Goal: Communication & Community: Answer question/provide support

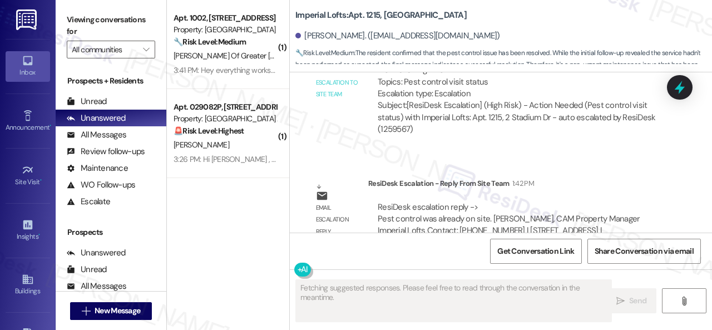
scroll to position [4443, 0]
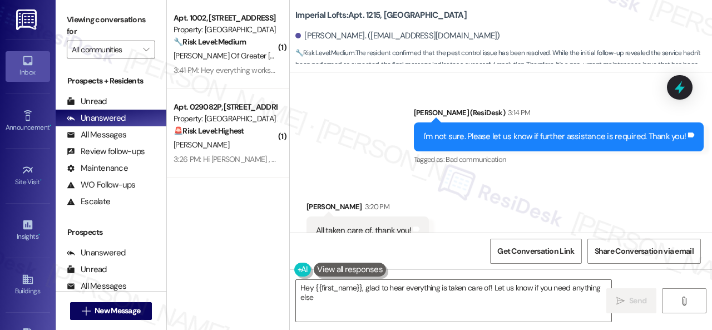
type textarea "Hey {{first_name}}, glad to hear everything is taken care of! Let us know if yo…"
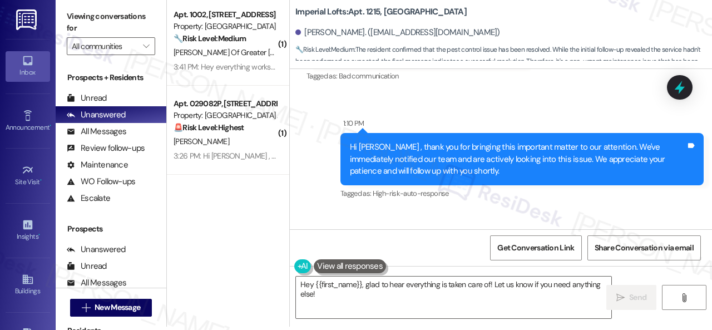
scroll to position [3981, 0]
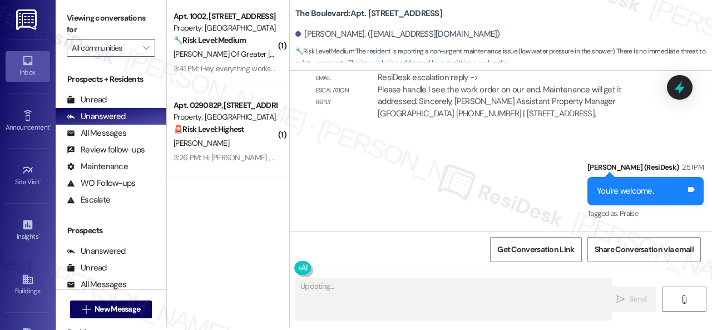
scroll to position [3, 0]
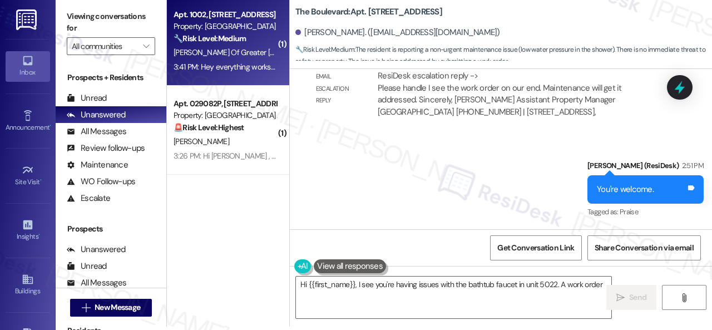
type textarea "Hi {{first_name}}, I see you're having issues with the bathtub faucet in unit 5…"
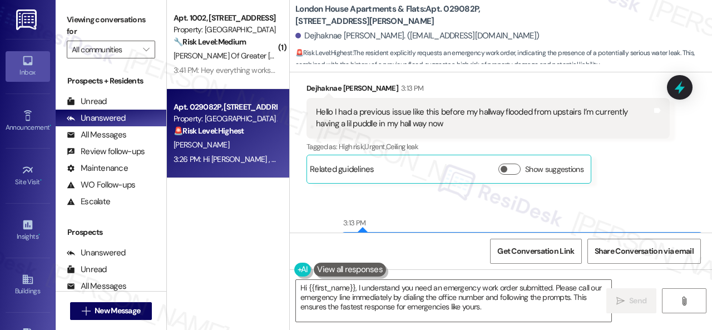
scroll to position [847, 0]
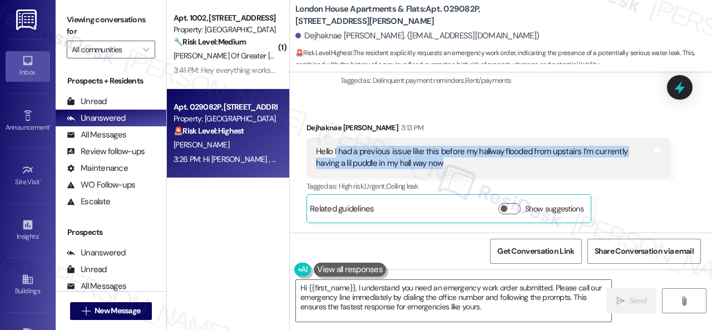
drag, startPoint x: 335, startPoint y: 155, endPoint x: 442, endPoint y: 164, distance: 107.2
click at [442, 164] on div "Hello I had a previous issue like this before my hallway flooded from upstairs …" at bounding box center [484, 158] width 336 height 24
drag, startPoint x: 442, startPoint y: 164, endPoint x: 334, endPoint y: 152, distance: 108.6
click at [334, 152] on div "Hello I had a previous issue like this before my hallway flooded from upstairs …" at bounding box center [484, 158] width 336 height 24
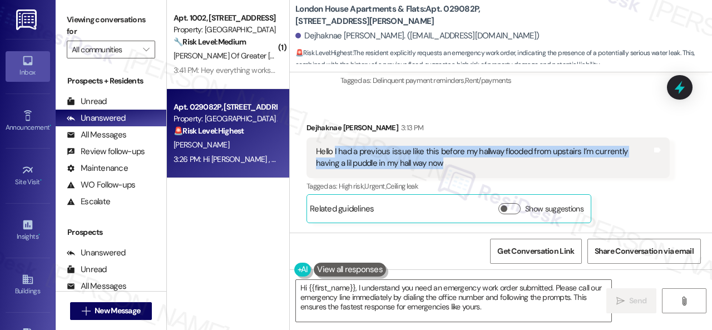
copy div "I had a previous issue like this before my hallway flooded from upstairs I’m cu…"
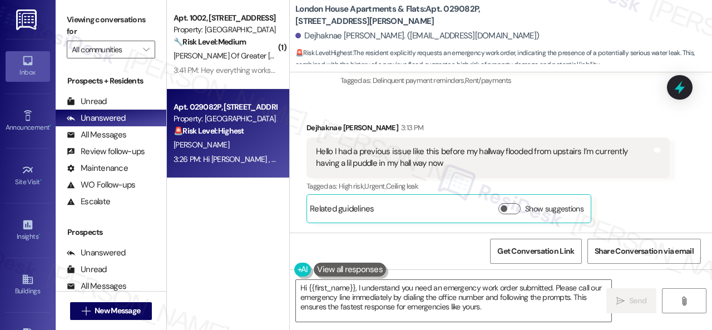
click at [519, 117] on div "Received via SMS Dejhaknae Mays 3:13 PM Hello I had a previous issue like this …" at bounding box center [488, 172] width 380 height 118
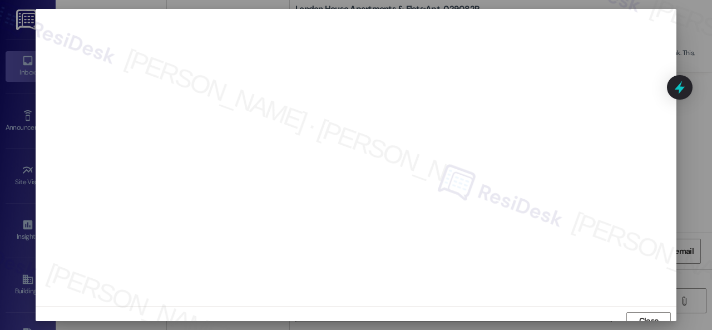
scroll to position [8, 0]
click at [656, 307] on span "Close" at bounding box center [648, 313] width 19 height 12
click at [641, 307] on span "Close" at bounding box center [648, 313] width 19 height 12
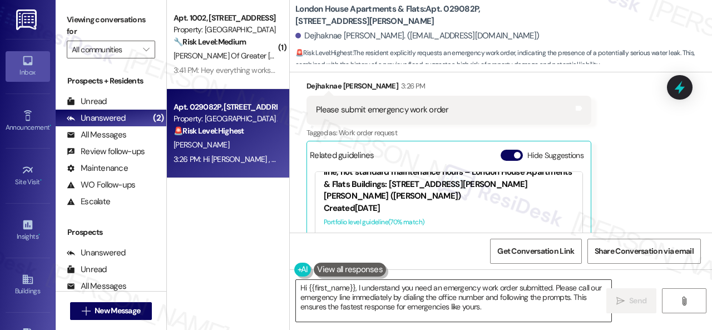
scroll to position [36, 0]
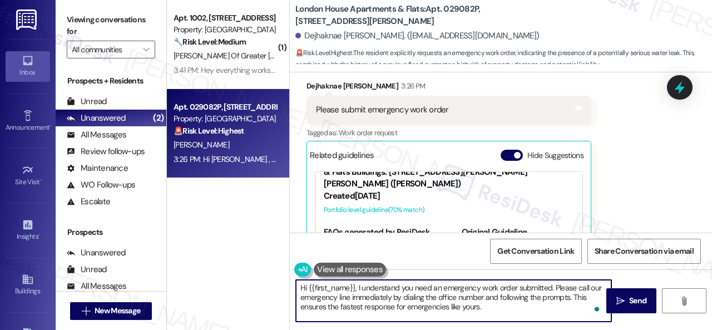
drag, startPoint x: 487, startPoint y: 307, endPoint x: 396, endPoint y: 263, distance: 101.0
click at [226, 266] on div "( 1 ) Apt. 1002, 8755 W 121st Terrace Property: Springhill 🔧 Risk Level: Medium…" at bounding box center [439, 165] width 545 height 330
paste textarea "Thank you. I've submitted a work order on your behalf and notified the site tea…"
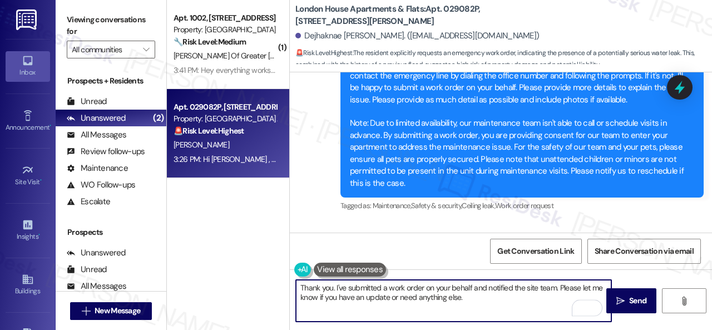
scroll to position [1626, 0]
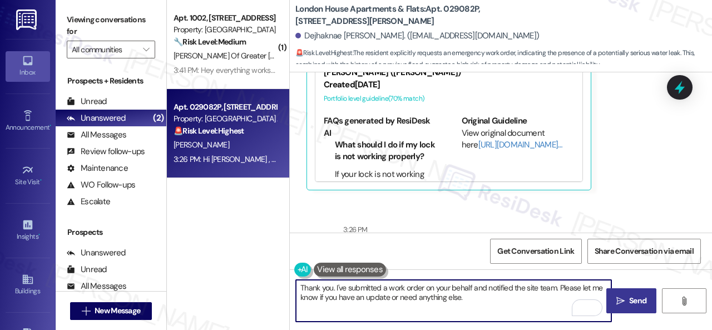
type textarea "Thank you. I've submitted a work order on your behalf and notified the site tea…"
click at [627, 300] on span "Send" at bounding box center [638, 301] width 22 height 12
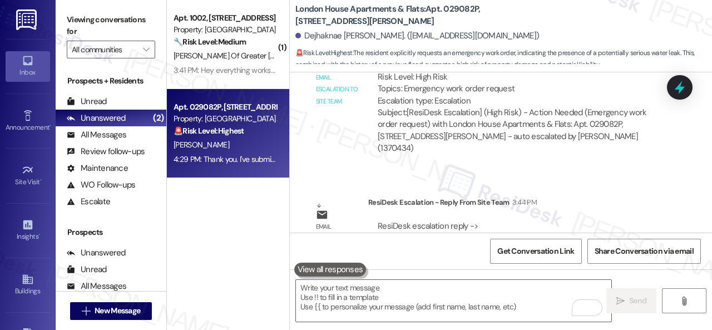
scroll to position [2049, 0]
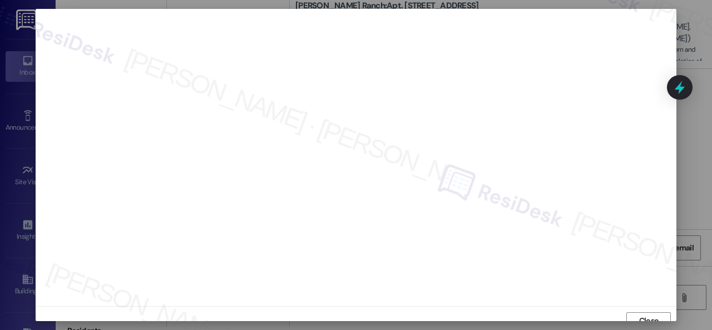
scroll to position [8, 0]
click at [637, 317] on span "Close" at bounding box center [649, 313] width 24 height 12
click at [644, 311] on span "Close" at bounding box center [648, 313] width 19 height 12
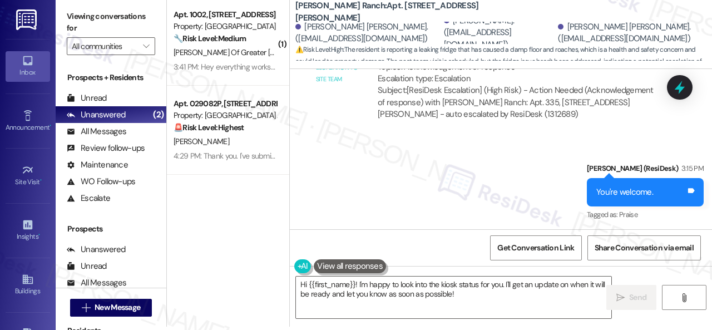
scroll to position [11062, 0]
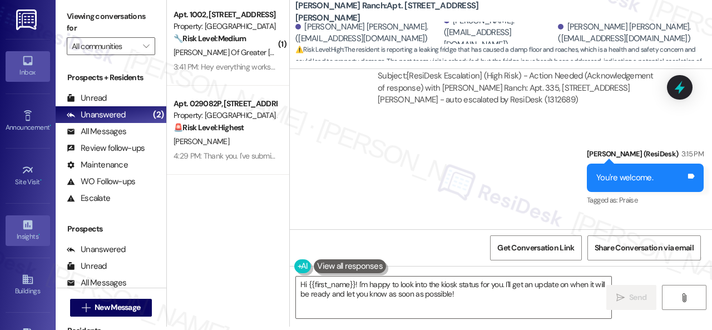
drag, startPoint x: 470, startPoint y: 295, endPoint x: 9, endPoint y: 226, distance: 465.9
click at [243, 278] on div "( 1 ) Apt. 1002, [STREET_ADDRESS] Property: Springhill 🔧 Risk Level: Medium The…" at bounding box center [439, 162] width 545 height 330
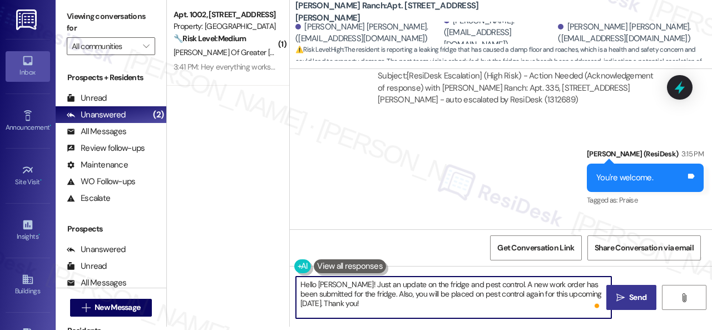
type textarea "Hello Ruchitha! Just an update on the fridge and pest control. A new work order…"
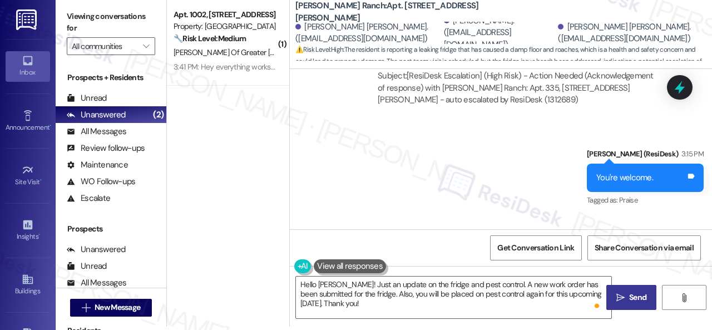
click at [621, 292] on span " Send" at bounding box center [631, 298] width 35 height 12
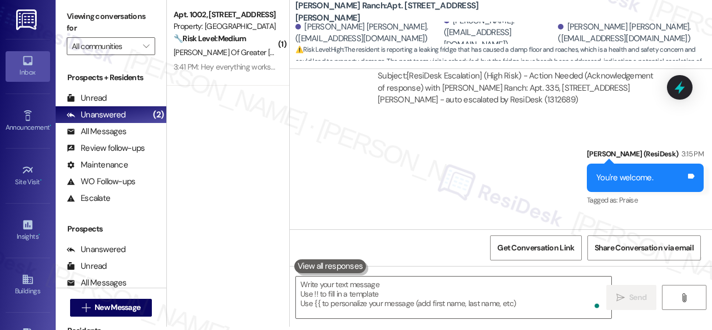
scroll to position [10588, 0]
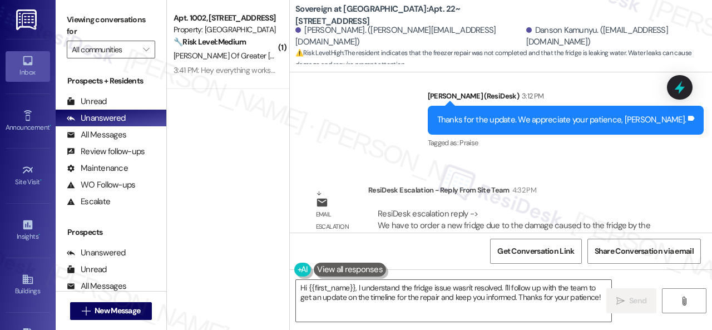
scroll to position [2374, 0]
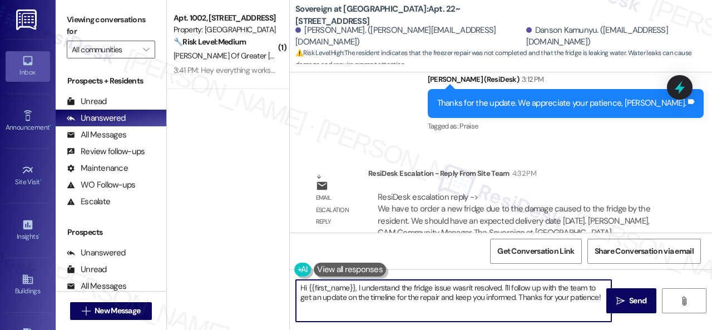
click at [712, 329] on html "Inbox Go to Inbox Announcement • Send A Text Announcement Site Visit • Go to Si…" at bounding box center [356, 165] width 712 height 330
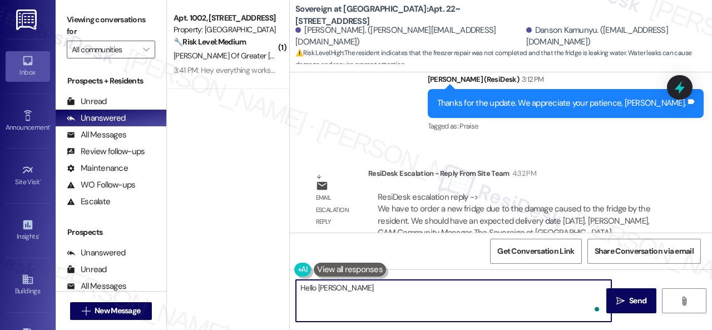
paste textarea "! The site team stated that they have to order a new fridge due to the extent o…"
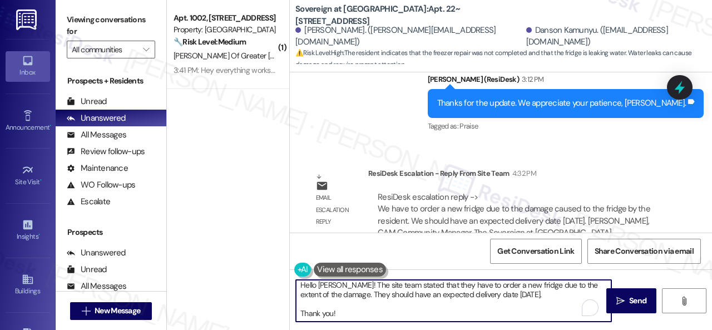
scroll to position [0, 0]
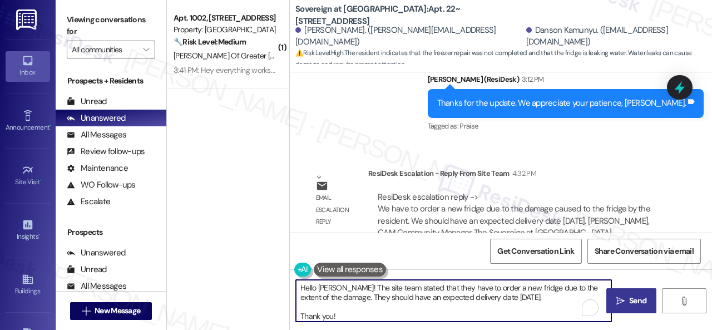
type textarea "Hello Pamela! The site team stated that they have to order a new fridge due to …"
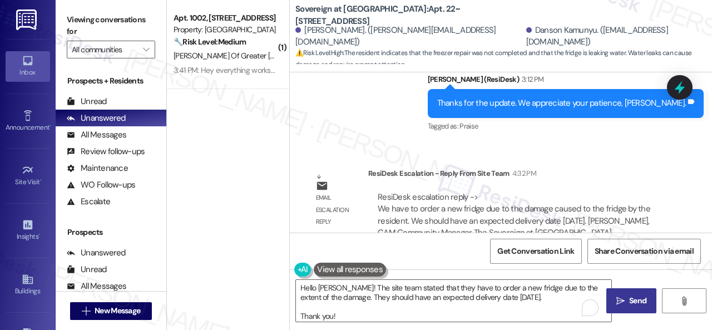
click at [634, 311] on button " Send" at bounding box center [631, 300] width 50 height 25
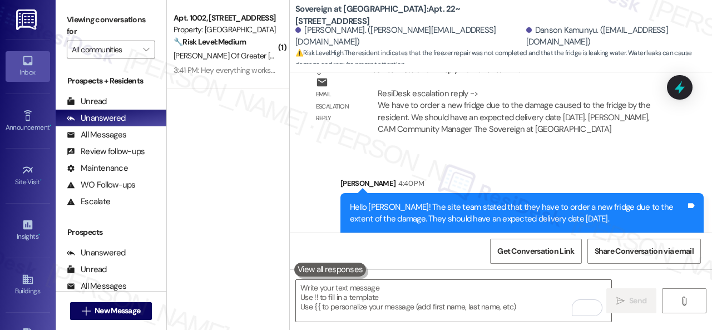
scroll to position [2488, 0]
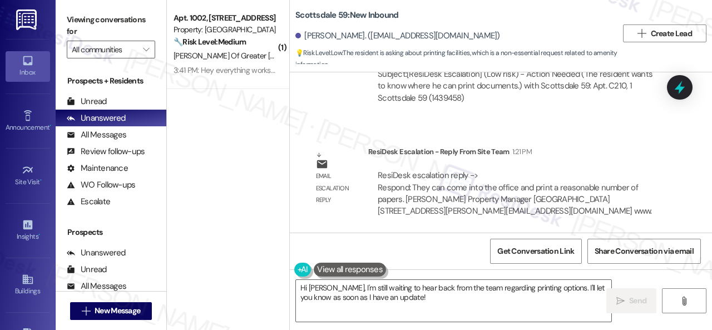
scroll to position [656, 0]
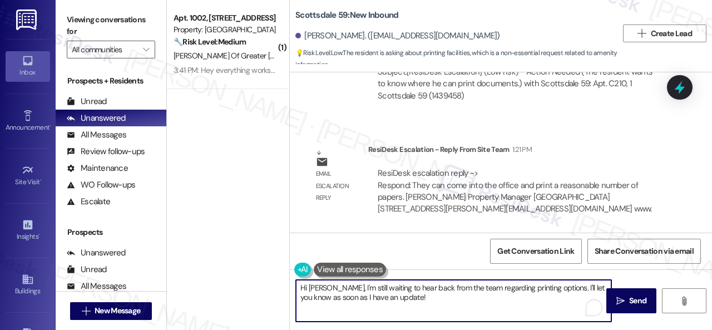
drag, startPoint x: 427, startPoint y: 301, endPoint x: 335, endPoint y: 283, distance: 94.1
click at [335, 283] on textarea "Hi [PERSON_NAME], I'm still waiting to hear back from the team regarding printi…" at bounding box center [453, 301] width 315 height 42
paste textarea "! The site team stated that you can come into the office and print a reasonable…"
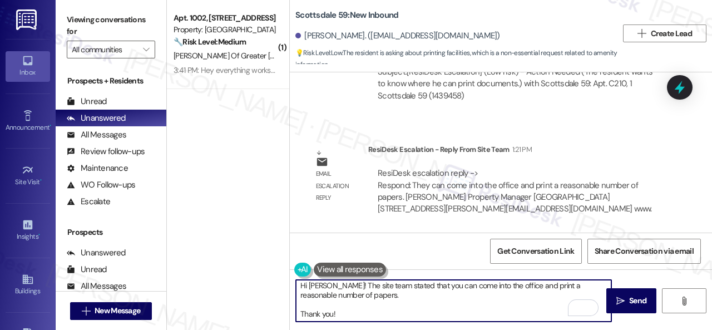
scroll to position [0, 0]
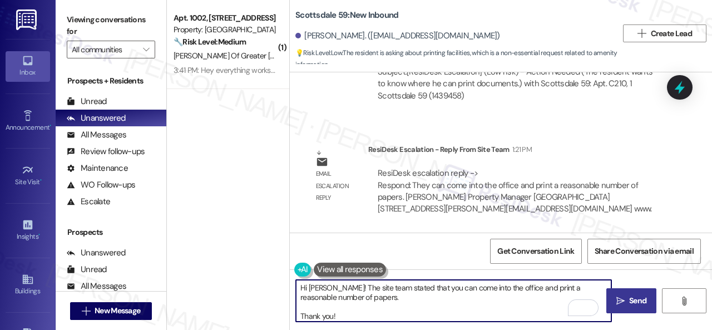
type textarea "Hi Nicholas! The site team stated that you can come into the office and print a…"
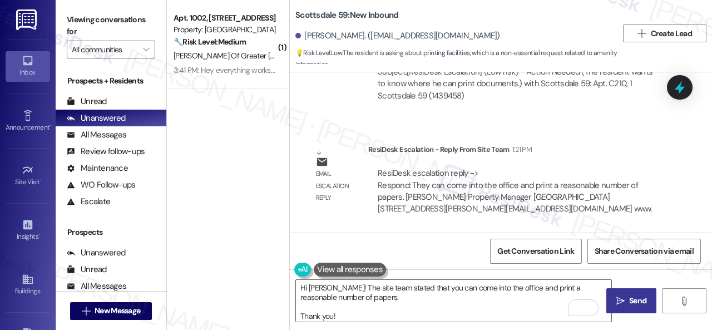
click at [627, 299] on span "Send" at bounding box center [638, 301] width 22 height 12
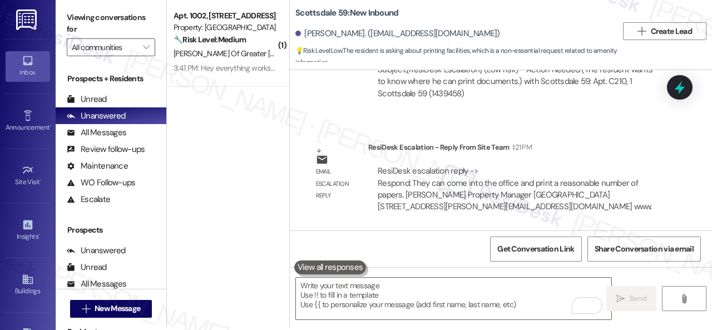
scroll to position [3, 0]
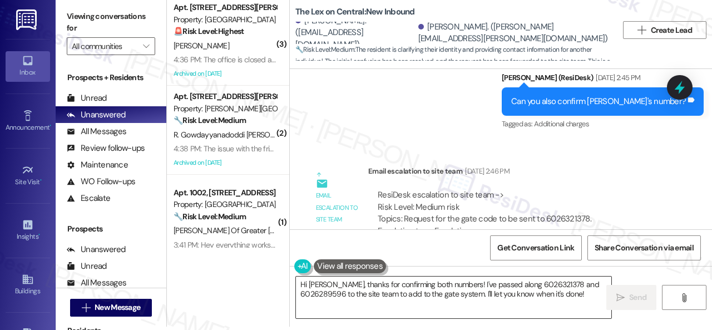
scroll to position [4349, 0]
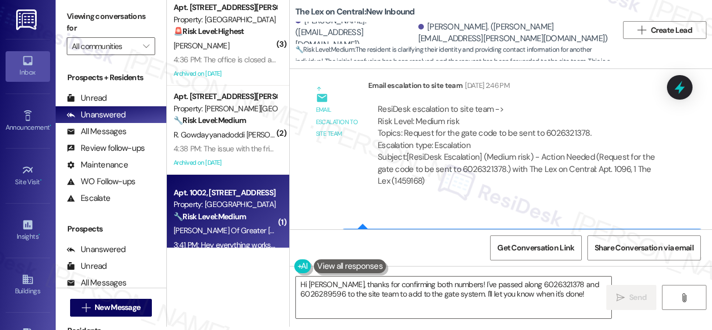
drag, startPoint x: 589, startPoint y: 295, endPoint x: 188, endPoint y: 206, distance: 410.9
click at [188, 206] on div "( 3 ) Apt. 206, 201 Courtright East Road Property: Overland Park 🚨 Risk Level: …" at bounding box center [439, 162] width 545 height 330
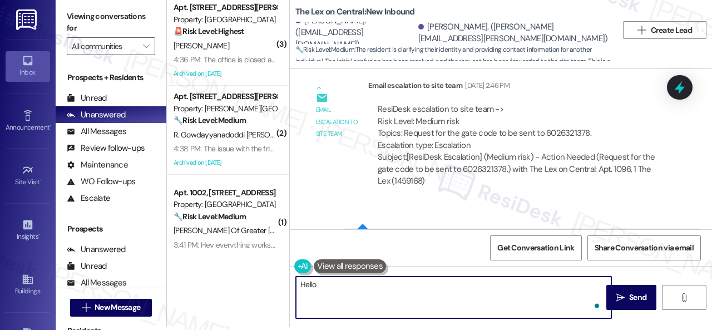
paste textarea "! The site team stated that residents, at their discretion, can give out the co…"
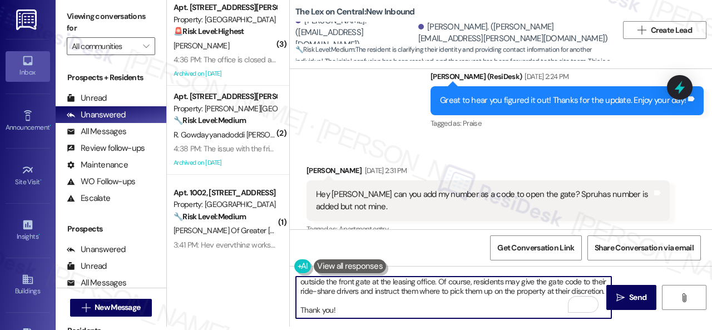
scroll to position [3849, 0]
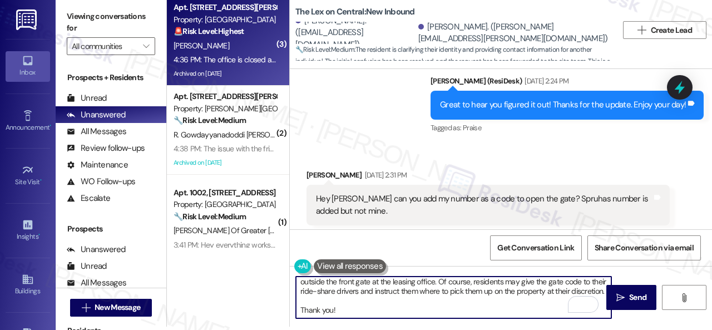
type textarea "Hello! The site team stated that residents, at their discretion, can give out t…"
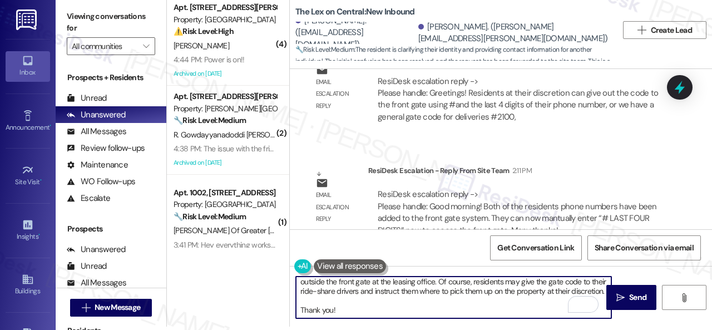
scroll to position [0, 0]
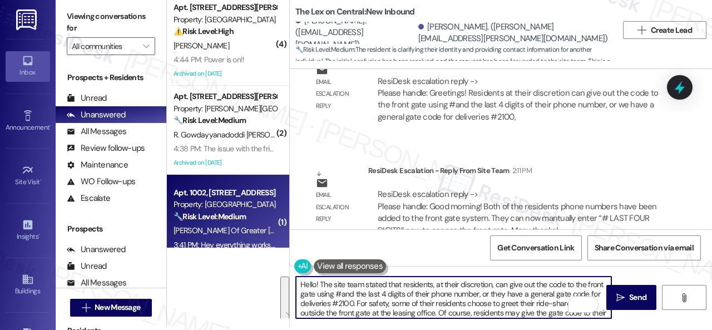
drag, startPoint x: 356, startPoint y: 309, endPoint x: 244, endPoint y: 233, distance: 135.0
click at [244, 233] on div "( 4 ) Apt. 206, 201 Courtright East Road Property: Overland Park ⚠️ Risk Level:…" at bounding box center [439, 162] width 545 height 330
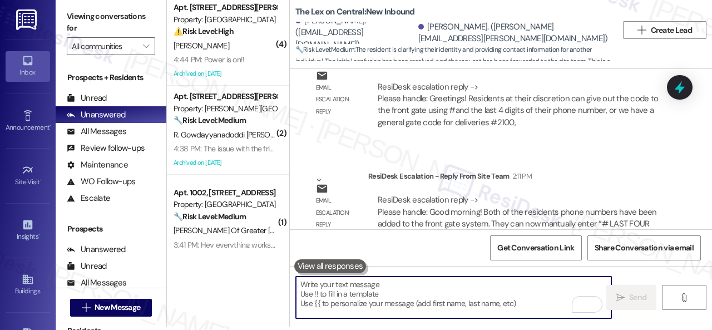
scroll to position [5073, 0]
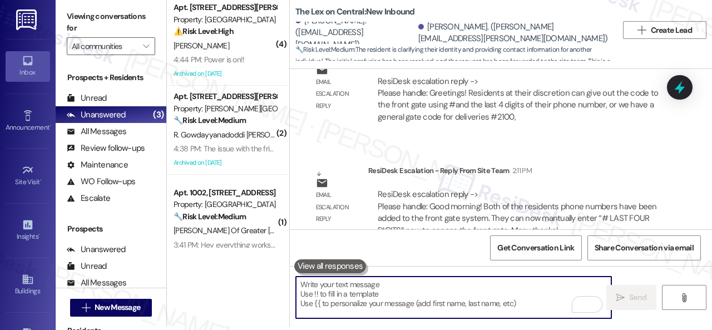
click at [343, 293] on textarea "To enrich screen reader interactions, please activate Accessibility in Grammarl…" at bounding box center [453, 298] width 315 height 42
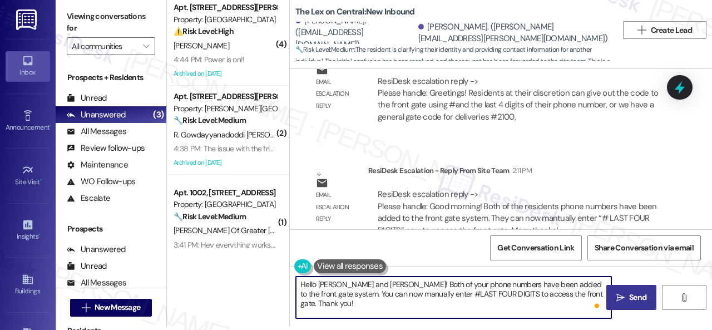
type textarea "Hello Anjaneya and Spruha! Both of your phone numbers have been added to the fr…"
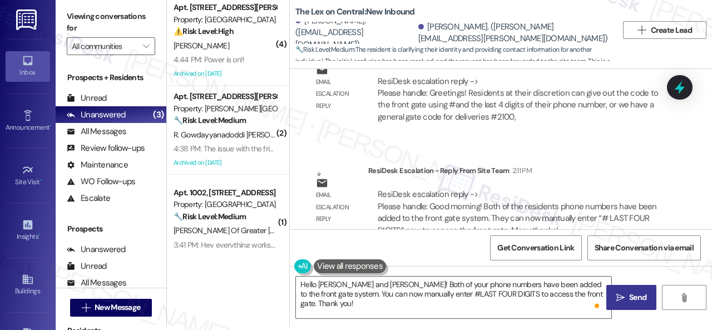
click at [629, 298] on span "Send" at bounding box center [637, 298] width 17 height 12
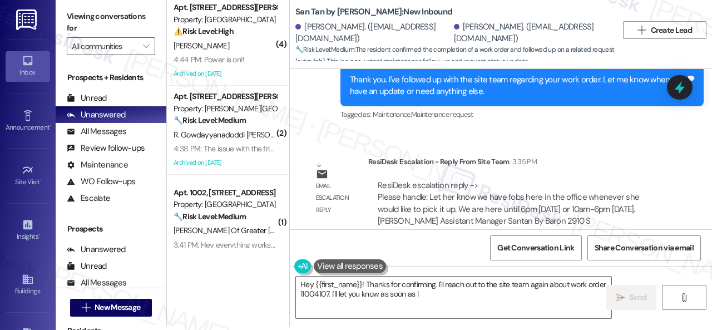
scroll to position [812, 0]
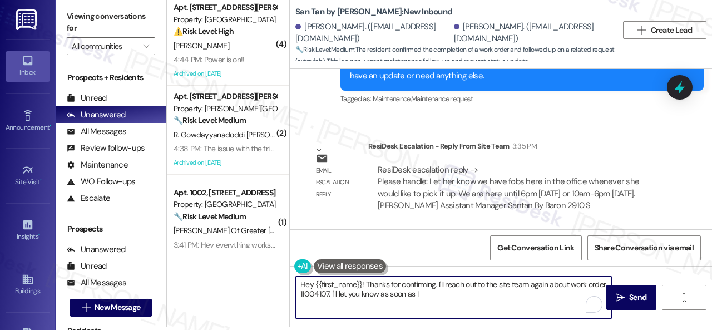
drag, startPoint x: 508, startPoint y: 295, endPoint x: 292, endPoint y: 285, distance: 216.6
click at [292, 285] on div "Hey {{first_name}}! Thanks for confirming. I'll reach out to the site team agai…" at bounding box center [448, 297] width 317 height 43
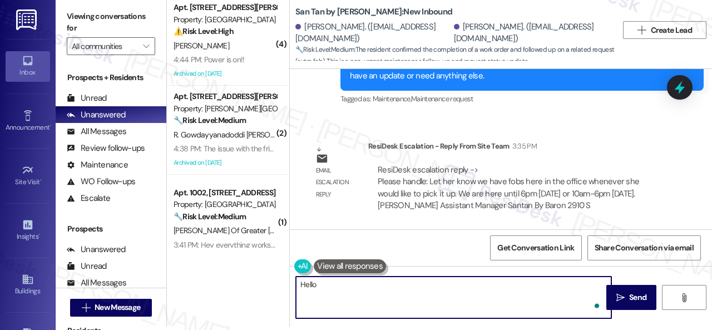
paste textarea "! The site team stated that they have fobs in the office whenever you would lik…"
type textarea "Hello ! The site team stated that they have fobs in the office whenever you wou…"
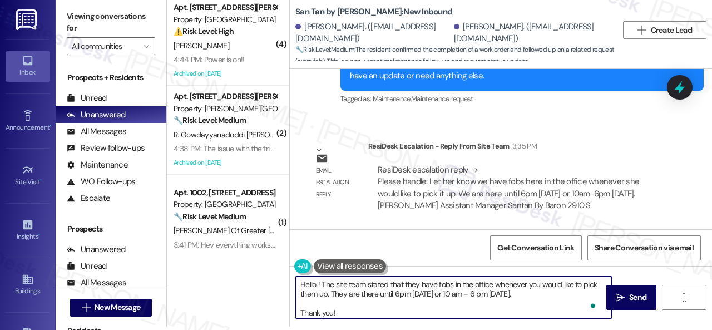
scroll to position [9, 0]
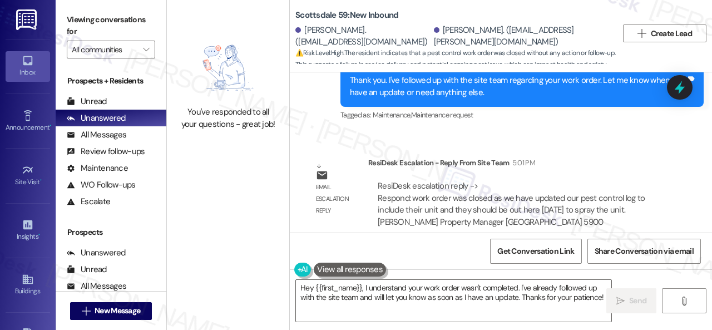
scroll to position [1458, 0]
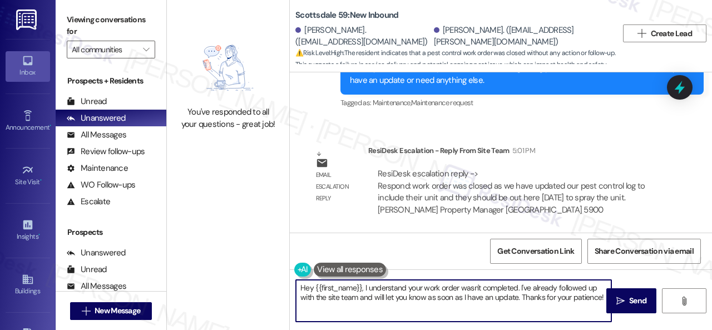
drag, startPoint x: 299, startPoint y: 287, endPoint x: 712, endPoint y: 352, distance: 417.4
click at [712, 329] on html "Inbox Go to Inbox Announcement • Send A Text Announcement Site Visit • Go to Si…" at bounding box center [356, 165] width 712 height 330
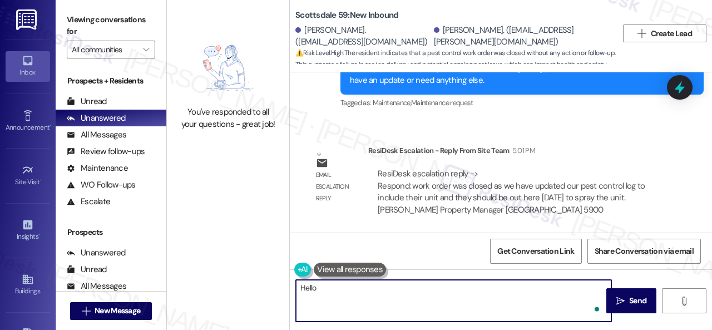
paste textarea "! The site team stated that the work order was closed as they have updated thei…"
type textarea "Hello! The site team stated that the work order was closed as they have updated…"
